Goal: Browse casually: Explore the website without a specific task or goal

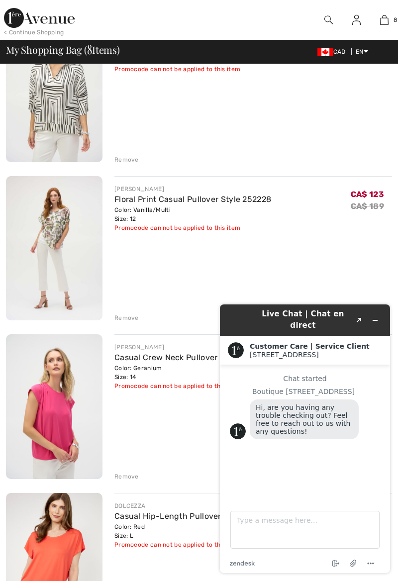
scroll to position [621, 0]
click at [170, 581] on div "DOLCEZZA Casual Hip-Length Pullover Style 25252 Color: Red Size: L Final Sale P…" at bounding box center [253, 566] width 278 height 147
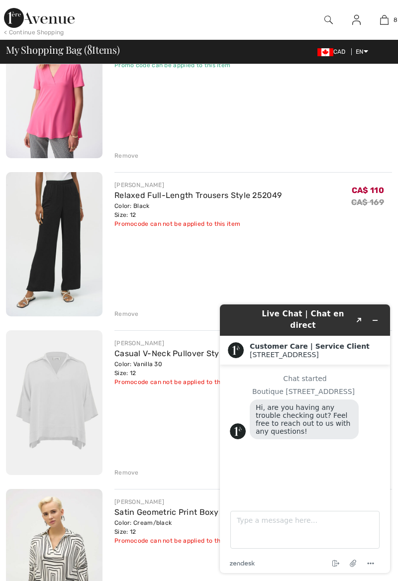
scroll to position [0, 0]
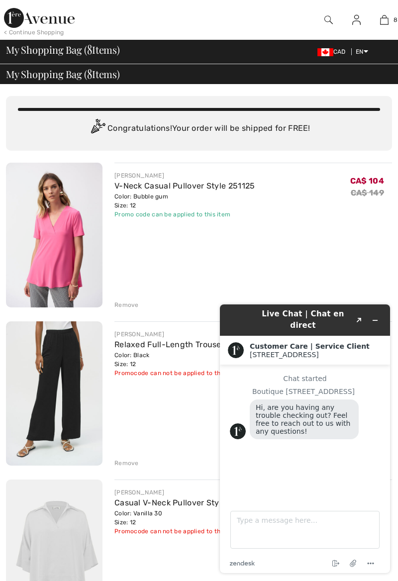
click at [159, 186] on link "V-Neck Casual Pullover Style 251125" at bounding box center [184, 185] width 141 height 9
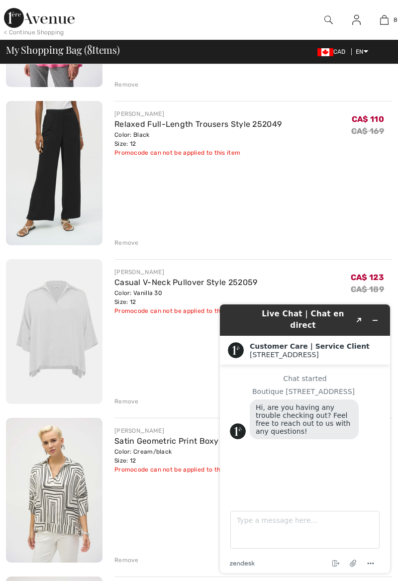
click at [138, 280] on link "Casual V-Neck Pullover Style 252059" at bounding box center [185, 282] width 143 height 9
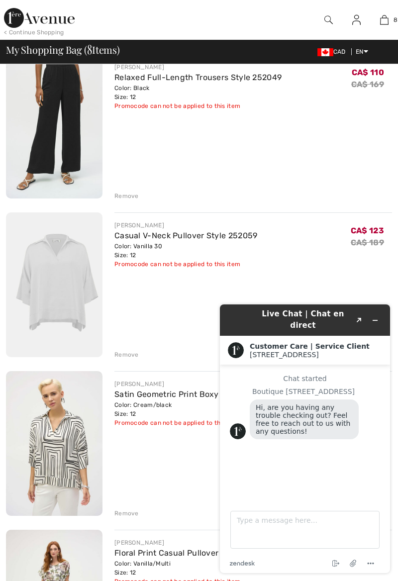
click at [45, 450] on img at bounding box center [54, 443] width 97 height 145
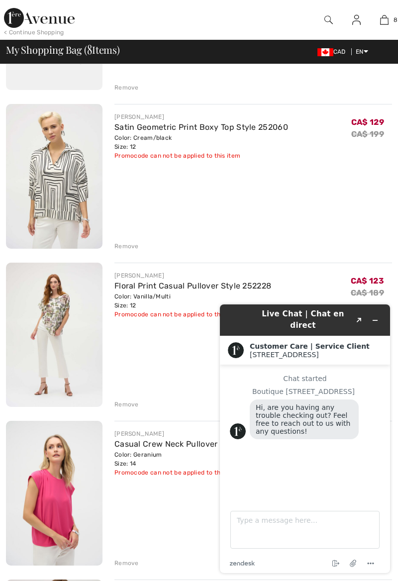
click at [140, 289] on link "Floral Print Casual Pullover Style 252228" at bounding box center [192, 285] width 157 height 9
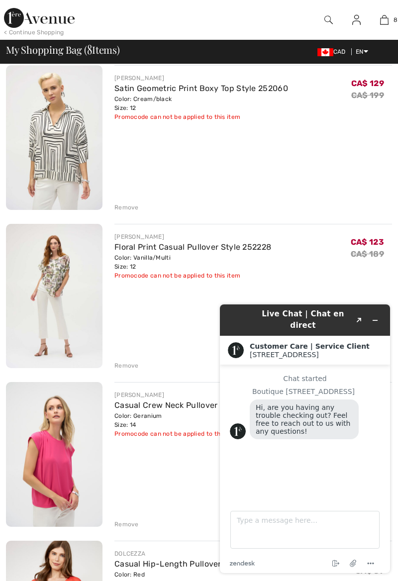
scroll to position [581, 0]
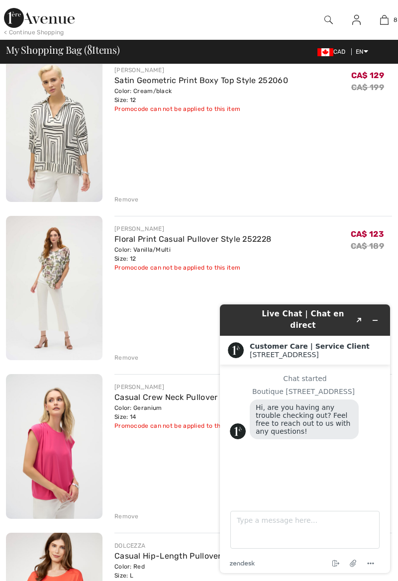
click at [47, 456] on img at bounding box center [54, 446] width 97 height 145
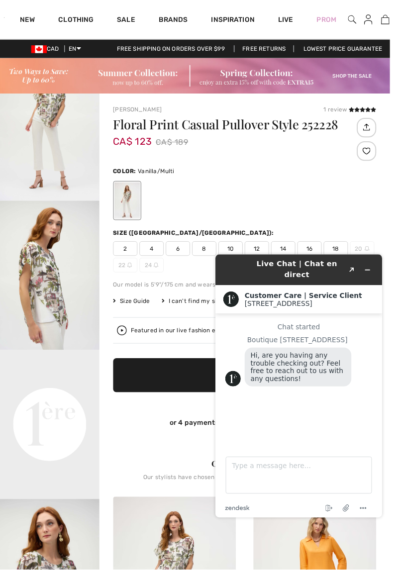
scroll to position [111, 0]
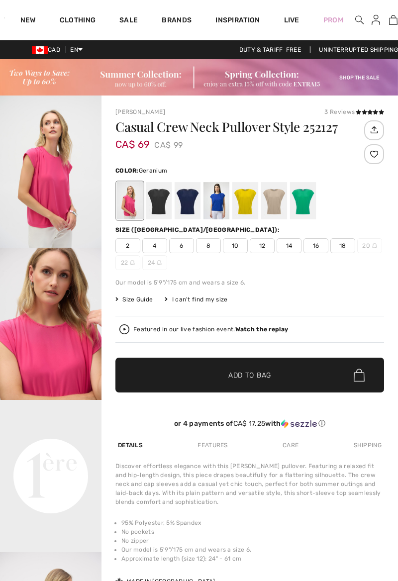
click at [38, 451] on video "Your browser does not support the video tag." at bounding box center [51, 425] width 102 height 51
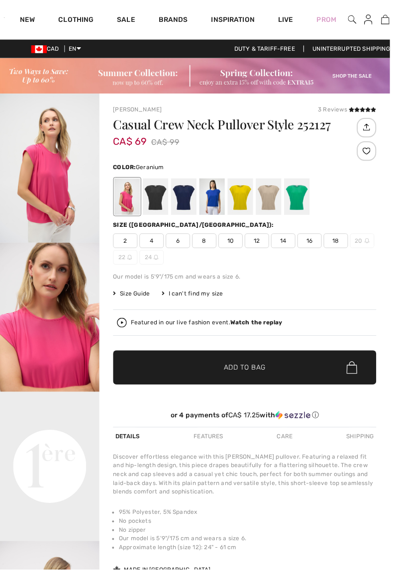
checkbox input "true"
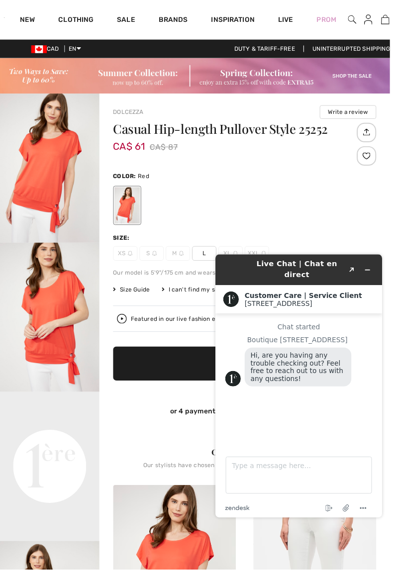
click at [42, 451] on video "Your browser does not support the video tag." at bounding box center [51, 425] width 102 height 51
click at [47, 318] on img "2 / 4" at bounding box center [51, 324] width 102 height 152
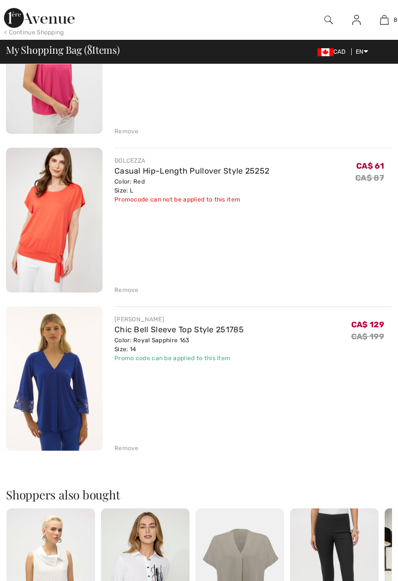
scroll to position [966, 0]
click at [129, 447] on div "Remove" at bounding box center [126, 448] width 24 height 9
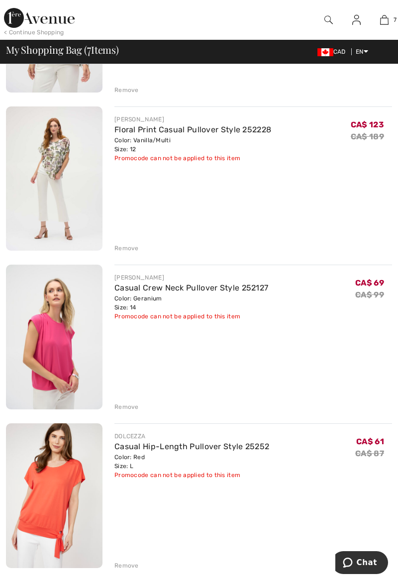
scroll to position [690, 0]
click at [133, 400] on div "JOSEPH RIBKOFF Casual Crew Neck Pullover Style 252127 Color: Geranium Size: 14 …" at bounding box center [253, 338] width 278 height 147
click at [129, 406] on div "Remove" at bounding box center [126, 407] width 24 height 9
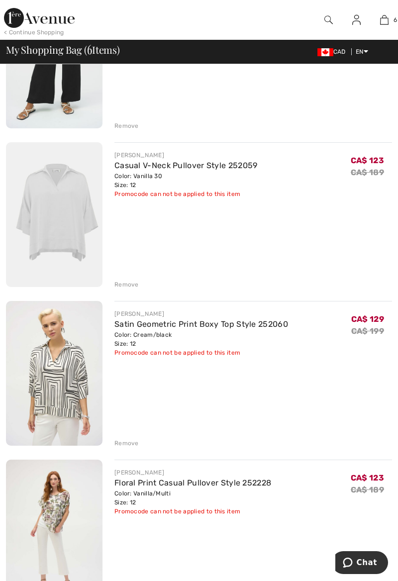
scroll to position [338, 0]
click at [133, 441] on div "Remove" at bounding box center [126, 442] width 24 height 9
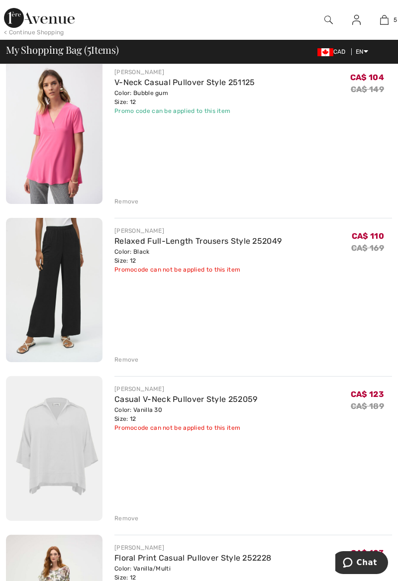
scroll to position [104, 0]
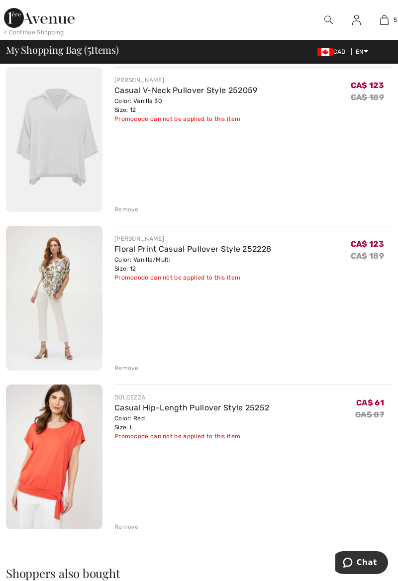
click at [146, 252] on link "Floral Print Casual Pullover Style 252228" at bounding box center [192, 248] width 157 height 9
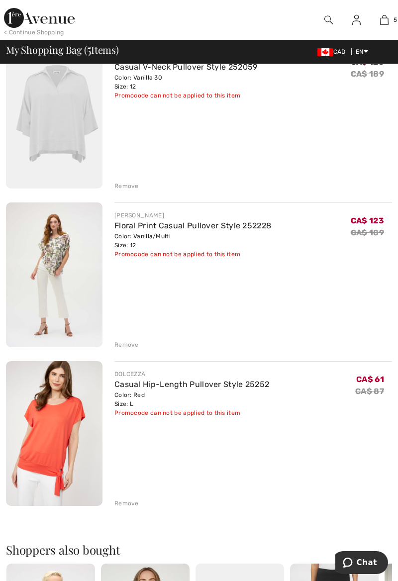
scroll to position [459, 0]
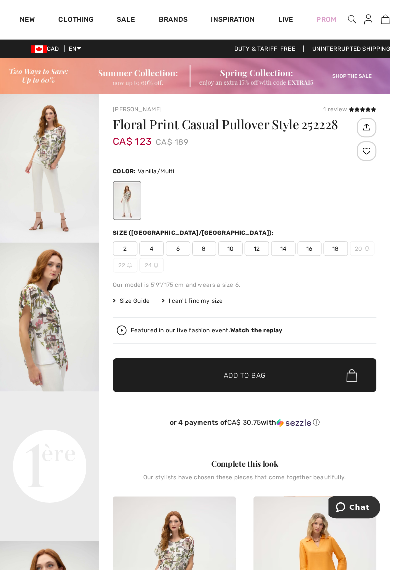
click at [50, 451] on video "Your browser does not support the video tag." at bounding box center [51, 425] width 102 height 51
click at [53, 327] on img "2 / 5" at bounding box center [51, 324] width 102 height 152
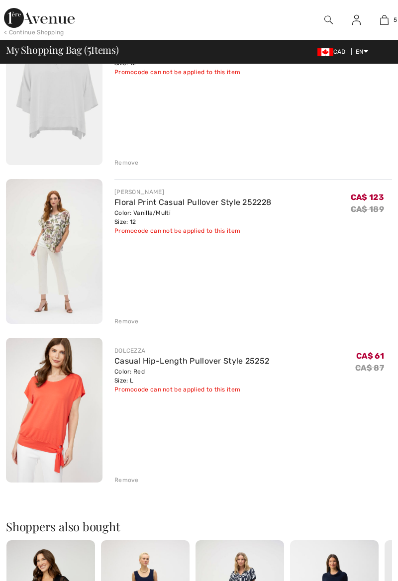
scroll to position [459, 0]
checkbox input "true"
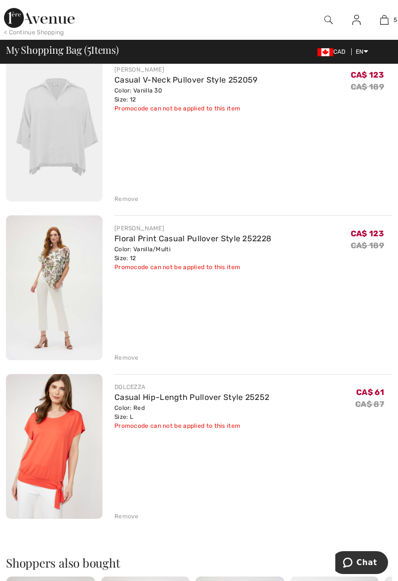
scroll to position [423, 0]
click at [130, 514] on div "Remove" at bounding box center [126, 516] width 24 height 9
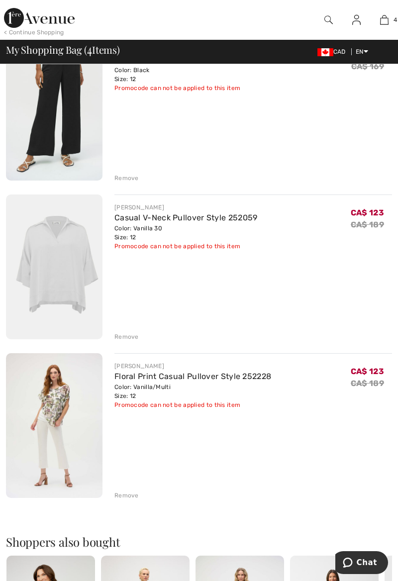
scroll to position [286, 0]
click at [138, 219] on link "Casual V-Neck Pullover Style 252059" at bounding box center [185, 216] width 143 height 9
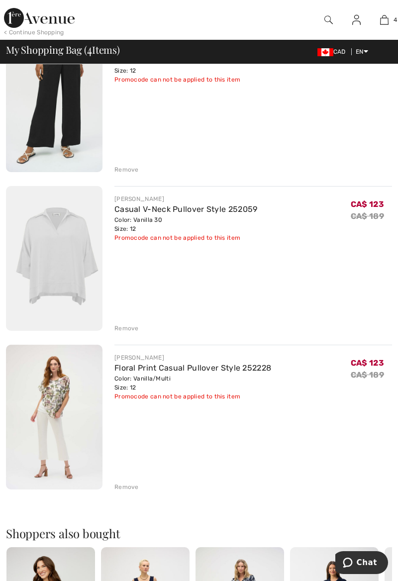
scroll to position [332, 0]
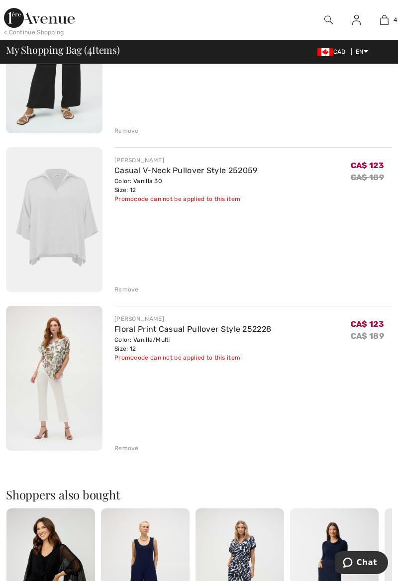
click at [126, 286] on div "Remove" at bounding box center [126, 289] width 24 height 9
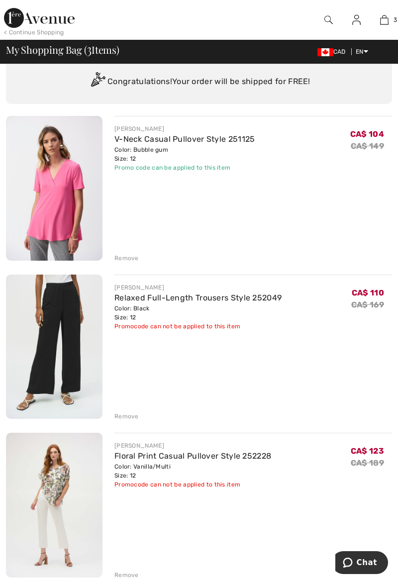
scroll to position [0, 0]
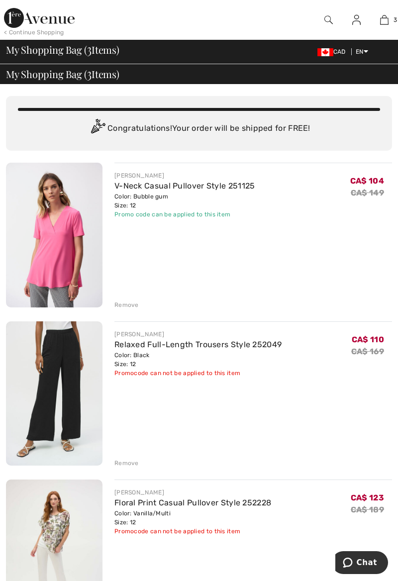
click at [141, 185] on link "V-Neck Casual Pullover Style 251125" at bounding box center [184, 185] width 141 height 9
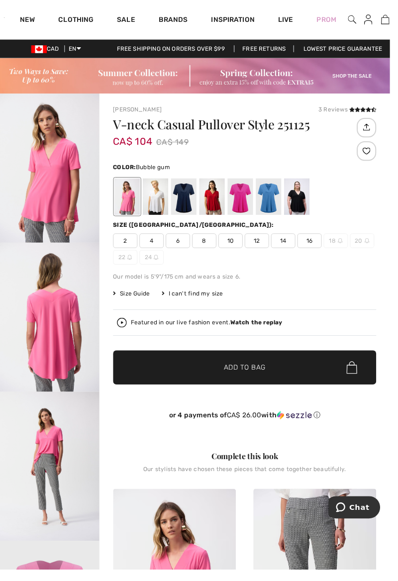
click at [52, 345] on img "2 / 4" at bounding box center [51, 324] width 102 height 152
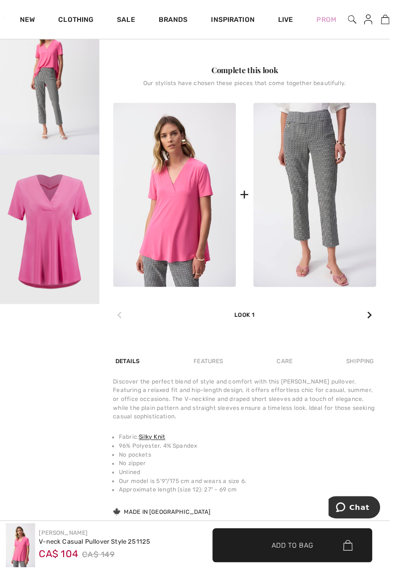
scroll to position [395, 0]
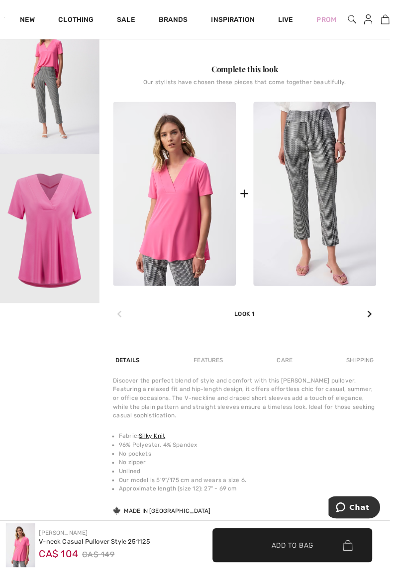
click at [324, 189] on img at bounding box center [321, 198] width 125 height 188
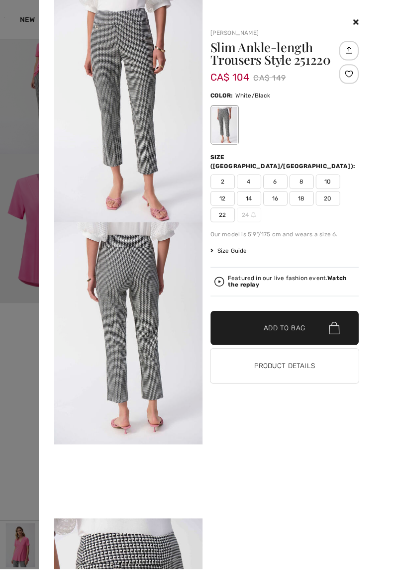
scroll to position [443, 0]
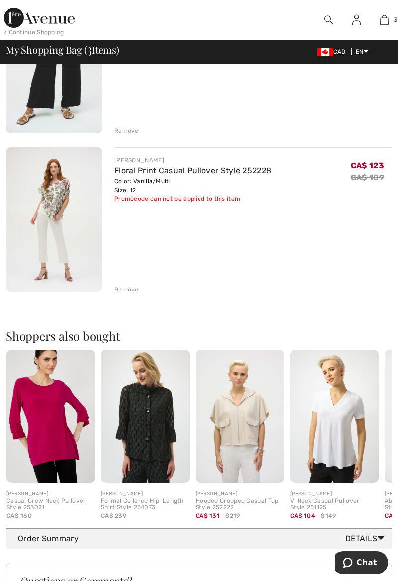
scroll to position [333, 0]
click at [352, 445] on img at bounding box center [334, 415] width 89 height 133
